Goal: Task Accomplishment & Management: Use online tool/utility

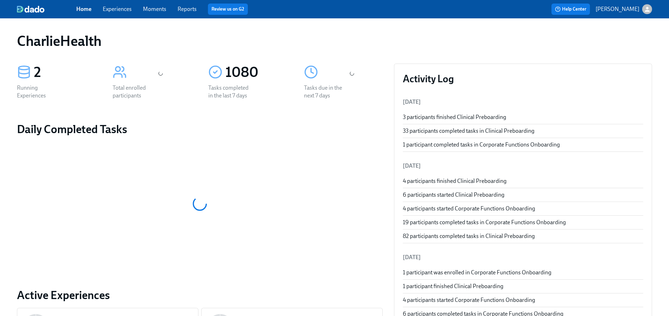
click at [117, 4] on div "Home Experiences Moments Reports Review us on G2" at bounding box center [220, 9] width 288 height 11
click at [119, 7] on span "Experiences" at bounding box center [117, 9] width 29 height 8
click at [119, 7] on link "Experiences" at bounding box center [117, 9] width 29 height 7
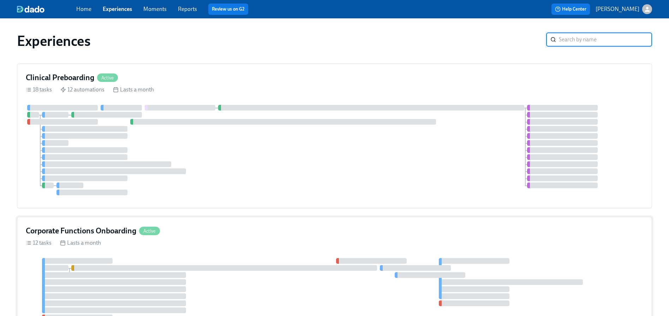
click at [83, 236] on h4 "Corporate Functions Onboarding" at bounding box center [81, 231] width 111 height 11
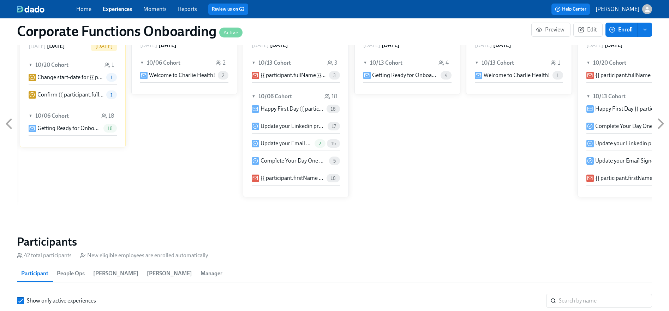
scroll to position [641, 0]
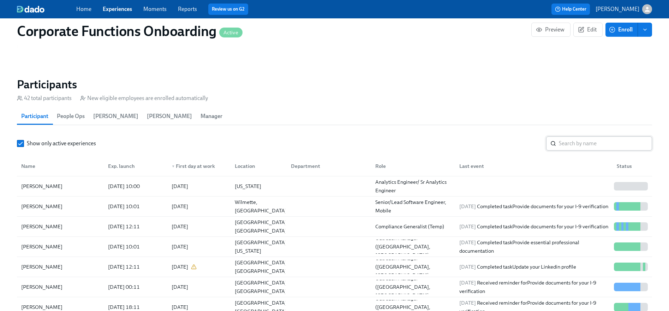
click at [566, 147] on input "search" at bounding box center [605, 143] width 93 height 14
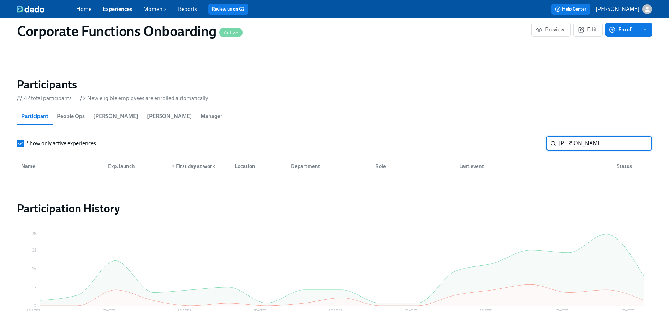
type input "[PERSON_NAME]"
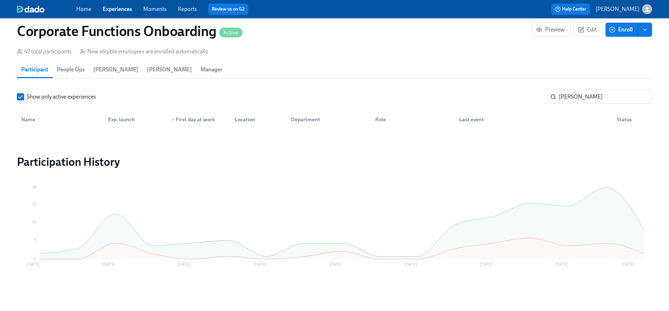
click at [114, 8] on link "Experiences" at bounding box center [117, 9] width 29 height 7
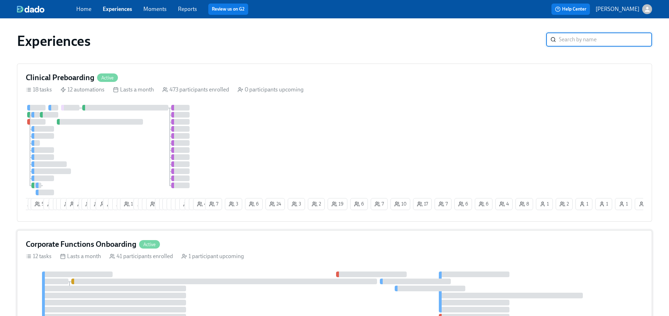
scroll to position [9, 0]
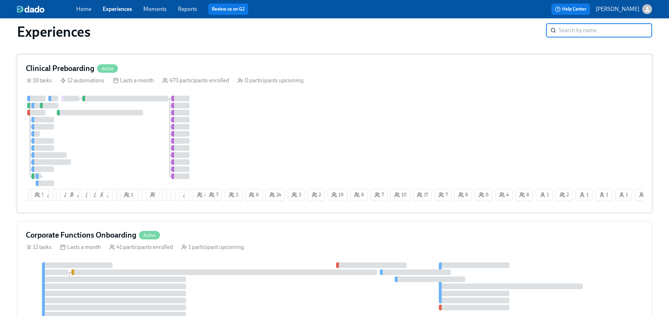
click at [165, 110] on div at bounding box center [115, 141] width 178 height 90
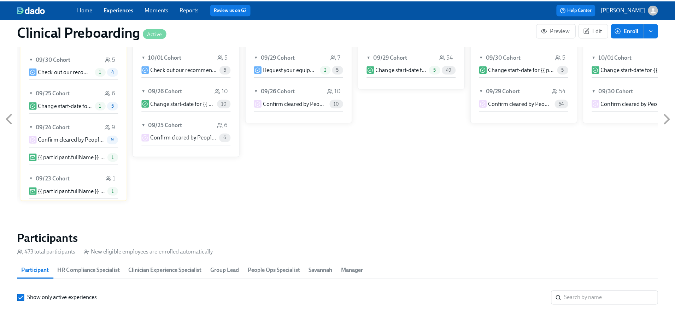
scroll to position [695, 0]
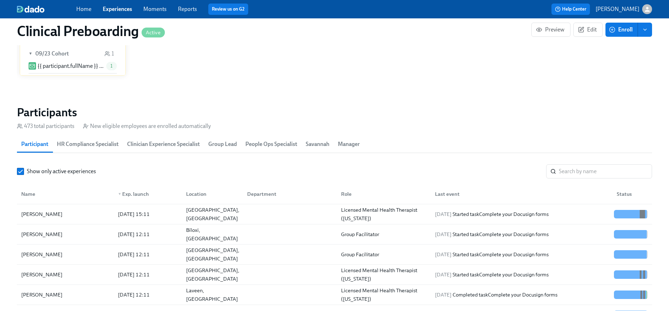
drag, startPoint x: 579, startPoint y: 155, endPoint x: 585, endPoint y: 164, distance: 10.1
click at [579, 156] on section "Participants 473 total participants New eligible employees are enrolled automat…" at bounding box center [334, 232] width 635 height 255
click at [588, 170] on input "search" at bounding box center [605, 171] width 93 height 14
type input "[PERSON_NAME]"
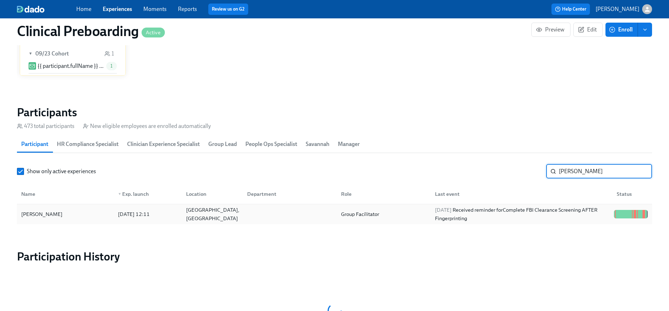
click at [628, 214] on div at bounding box center [628, 214] width 1 height 8
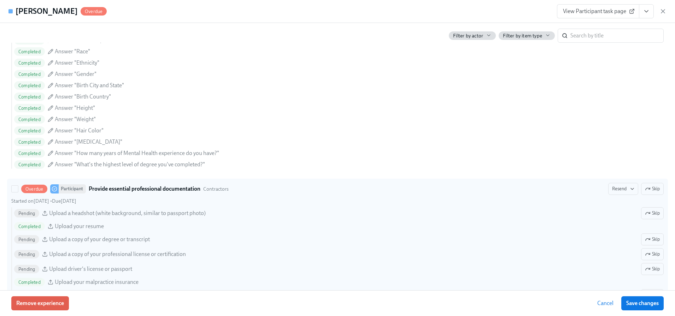
scroll to position [584, 0]
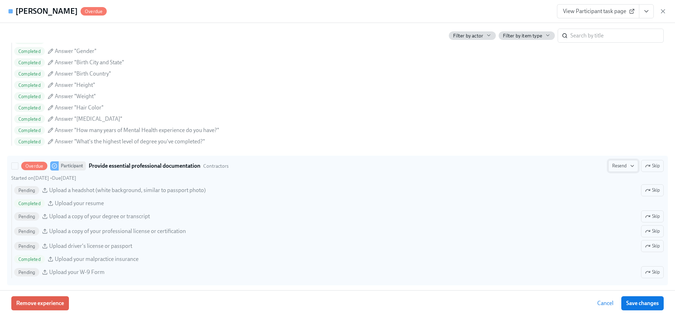
click at [612, 162] on span "Resend" at bounding box center [623, 165] width 22 height 7
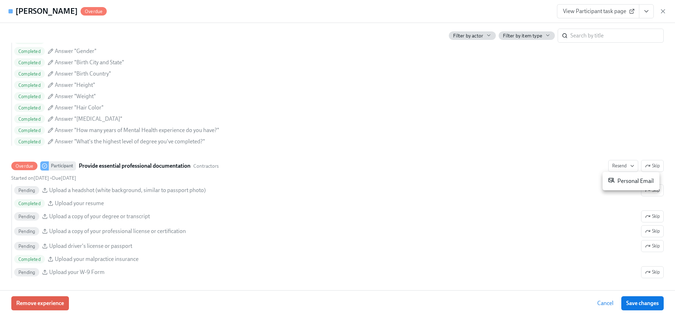
click at [623, 176] on li "Personal Email" at bounding box center [630, 181] width 57 height 13
